Goal: Download file/media

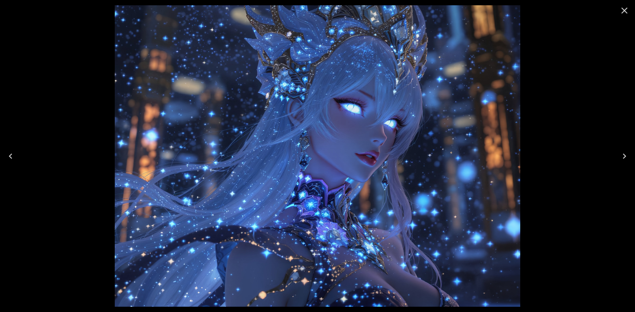
click at [620, 7] on icon "Close" at bounding box center [624, 10] width 11 height 11
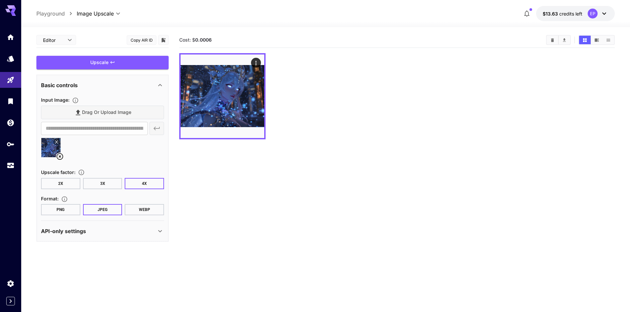
click at [220, 167] on section "Cost: $ 0.0006" at bounding box center [396, 188] width 435 height 312
click at [6, 100] on link at bounding box center [10, 101] width 21 height 16
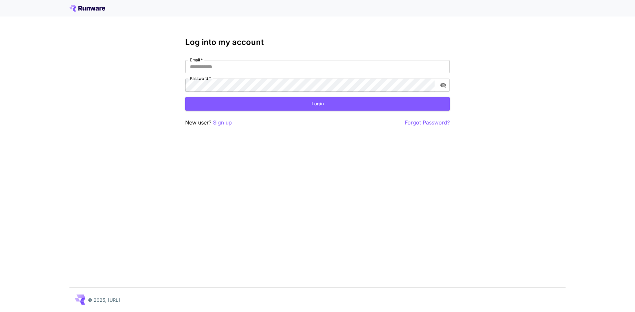
click at [207, 40] on h3 "Log into my account" at bounding box center [317, 42] width 264 height 9
click at [207, 67] on input "Email   *" at bounding box center [317, 66] width 264 height 13
type input "**********"
click button "Login" at bounding box center [317, 104] width 264 height 14
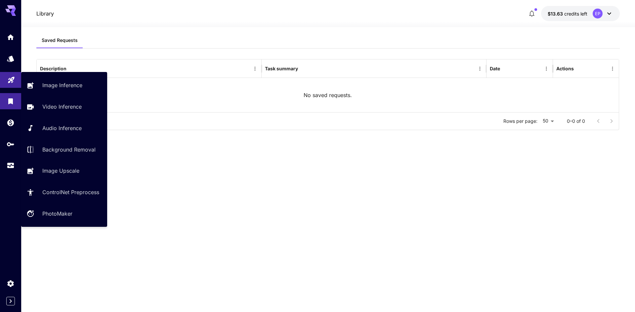
click at [7, 79] on link at bounding box center [10, 80] width 21 height 16
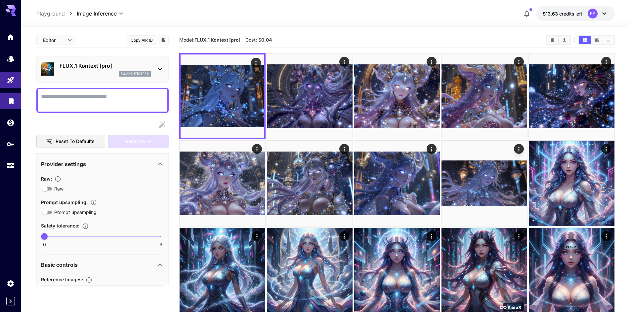
click at [3, 109] on link at bounding box center [10, 101] width 21 height 16
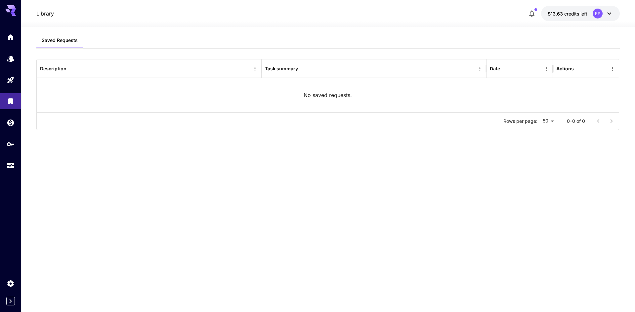
click at [6, 133] on div at bounding box center [10, 101] width 21 height 144
click at [11, 126] on link at bounding box center [10, 123] width 21 height 16
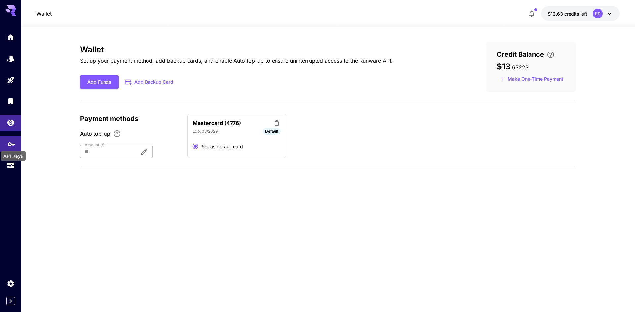
click at [15, 142] on icon "API Keys" at bounding box center [11, 142] width 8 height 8
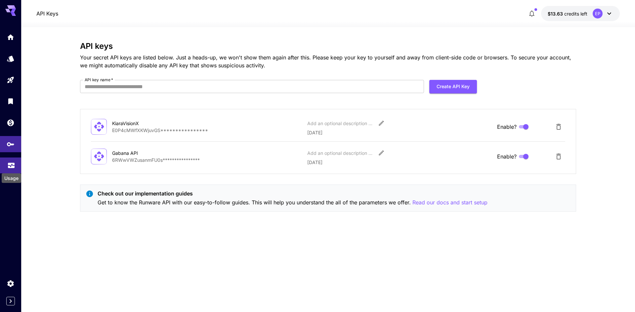
click at [8, 165] on icon "Usage" at bounding box center [11, 164] width 7 height 3
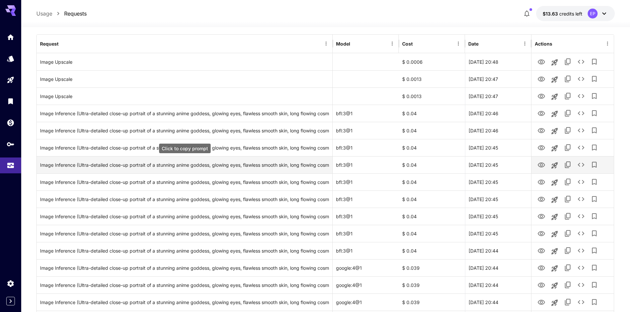
scroll to position [99, 0]
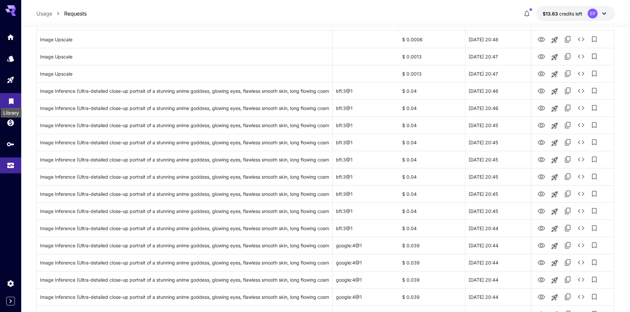
click at [9, 100] on icon "Library" at bounding box center [11, 100] width 5 height 6
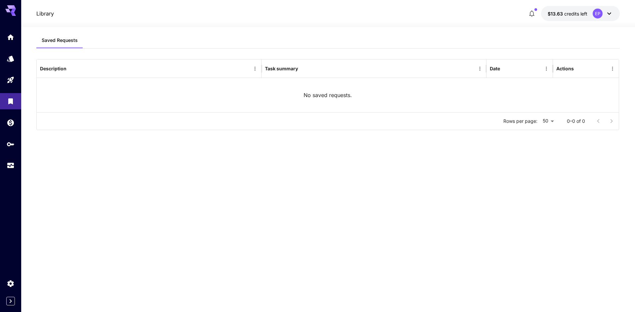
click at [263, 86] on div "No saved requests." at bounding box center [327, 95] width 581 height 34
click at [496, 96] on div "No saved requests." at bounding box center [327, 95] width 581 height 34
click at [555, 121] on body "Library $13.63 credits left EP Saved Requests Description Task summary Date Act…" at bounding box center [317, 156] width 635 height 312
click at [546, 131] on li "25" at bounding box center [548, 135] width 20 height 12
type input "**"
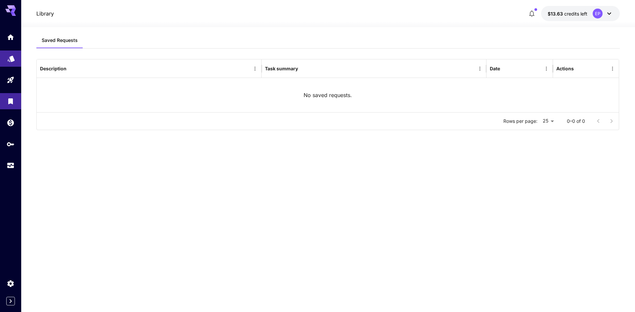
click at [10, 52] on link at bounding box center [10, 59] width 21 height 16
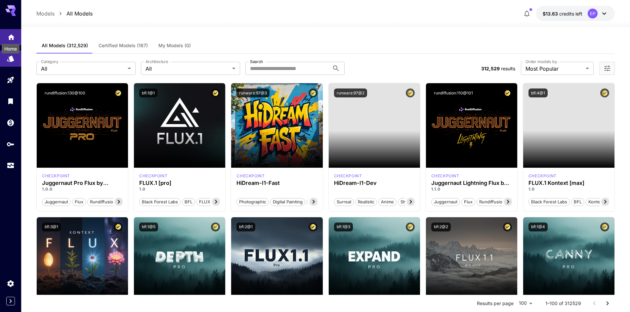
click at [14, 36] on icon "Home" at bounding box center [11, 35] width 8 height 8
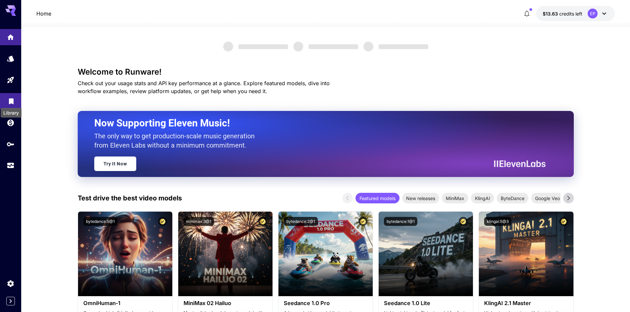
click at [9, 99] on icon "Library" at bounding box center [11, 100] width 8 height 8
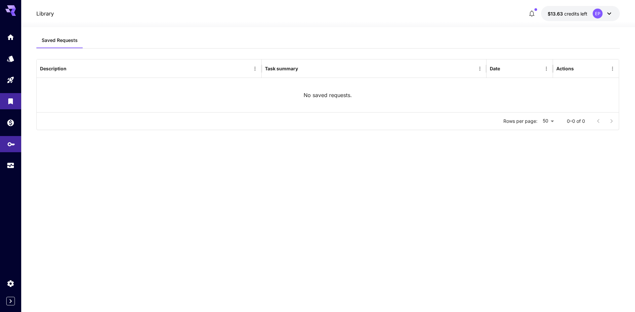
click at [16, 142] on link at bounding box center [10, 144] width 21 height 16
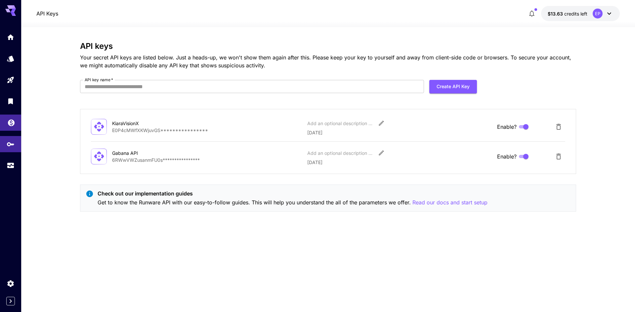
click at [11, 122] on icon "Wallet" at bounding box center [11, 121] width 7 height 7
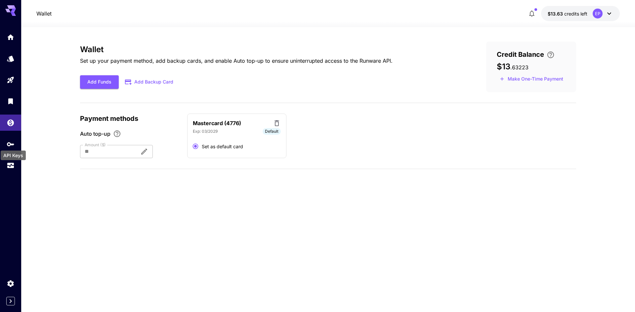
click at [13, 157] on div "API Keys" at bounding box center [13, 156] width 25 height 10
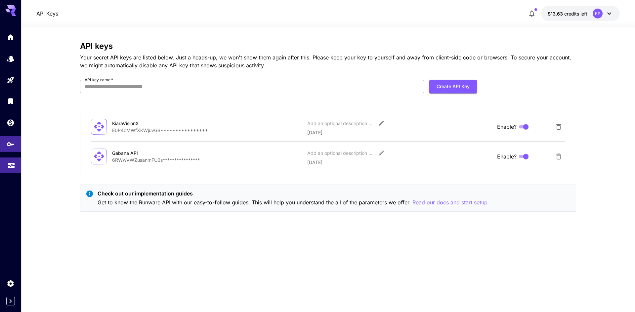
click at [15, 168] on link at bounding box center [10, 166] width 21 height 16
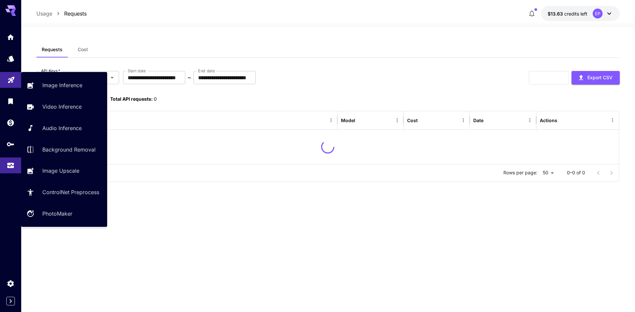
click at [10, 84] on link at bounding box center [10, 80] width 21 height 16
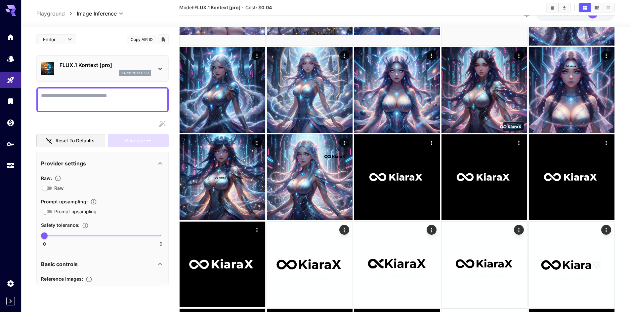
scroll to position [236, 0]
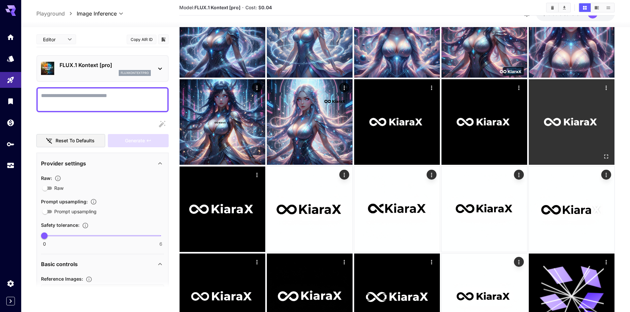
click at [586, 110] on img at bounding box center [572, 122] width 86 height 86
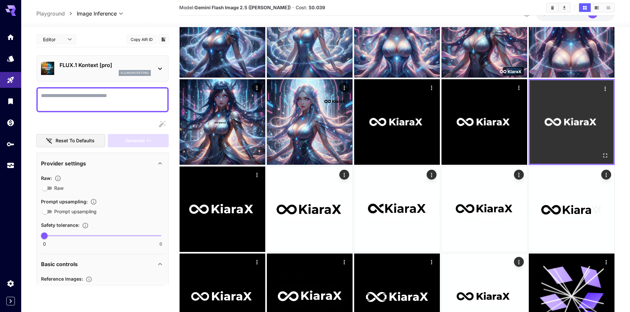
click at [567, 119] on img at bounding box center [572, 122] width 84 height 84
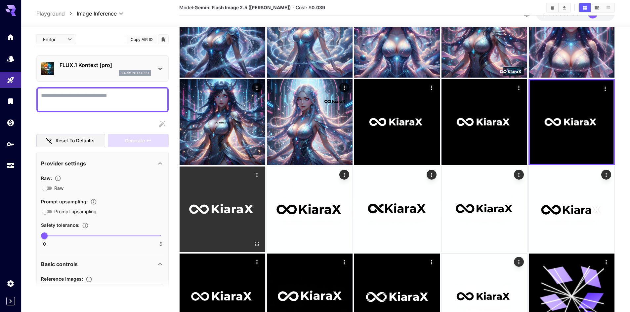
click at [236, 199] on img at bounding box center [222, 210] width 86 height 86
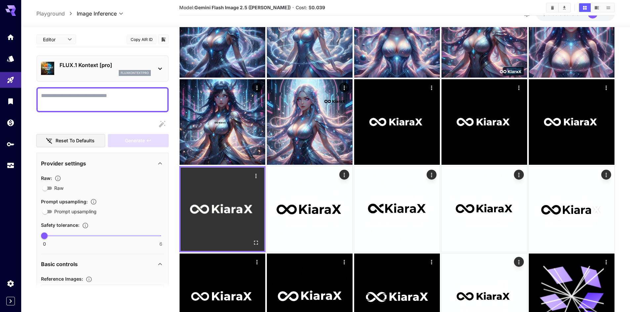
click at [256, 242] on icon "Open in fullscreen" at bounding box center [256, 243] width 7 height 7
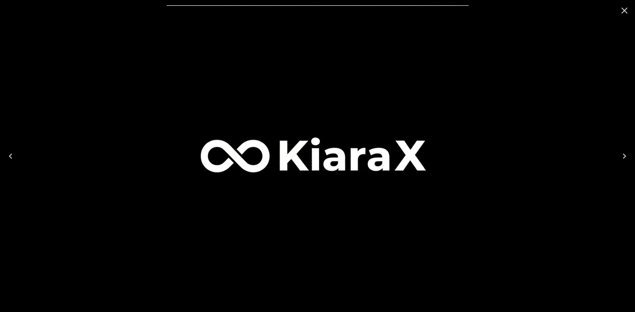
click at [625, 7] on icon "Close" at bounding box center [624, 10] width 11 height 11
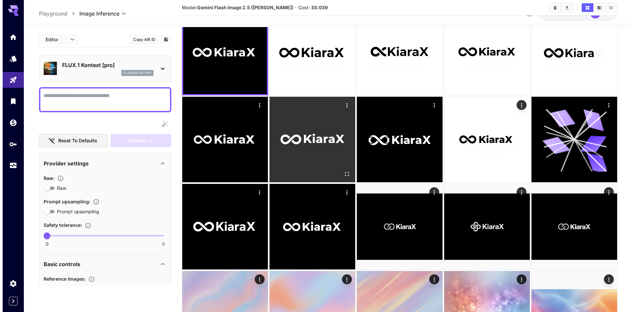
scroll to position [434, 0]
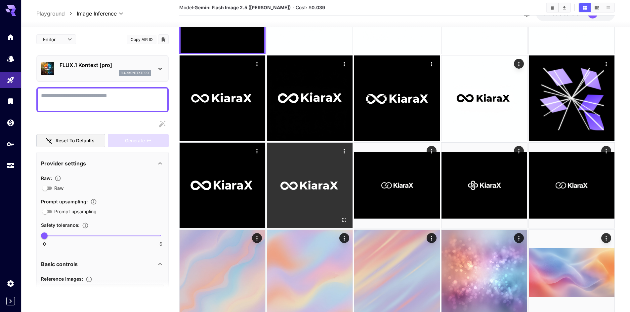
click at [344, 222] on icon "Open in fullscreen" at bounding box center [344, 220] width 7 height 7
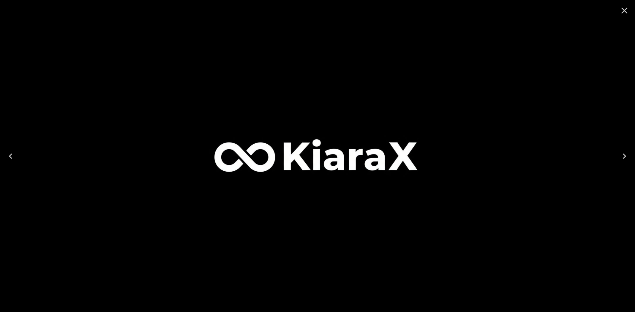
click at [622, 8] on icon "Close" at bounding box center [624, 10] width 11 height 11
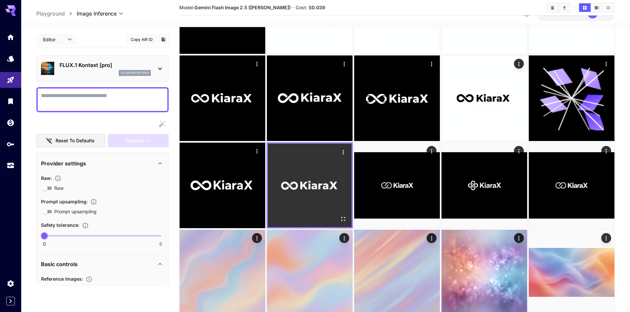
click at [343, 154] on icon "Actions" at bounding box center [342, 152] width 1 height 4
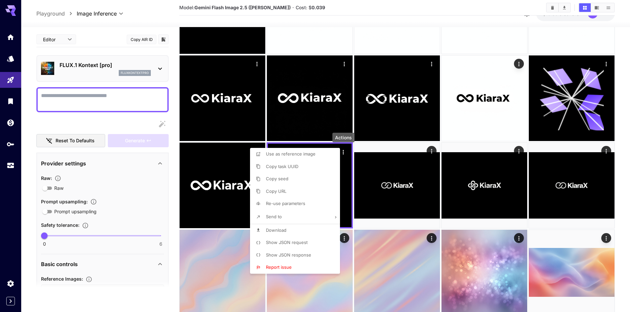
click at [273, 228] on span "Download" at bounding box center [276, 230] width 20 height 5
